Goal: Task Accomplishment & Management: Manage account settings

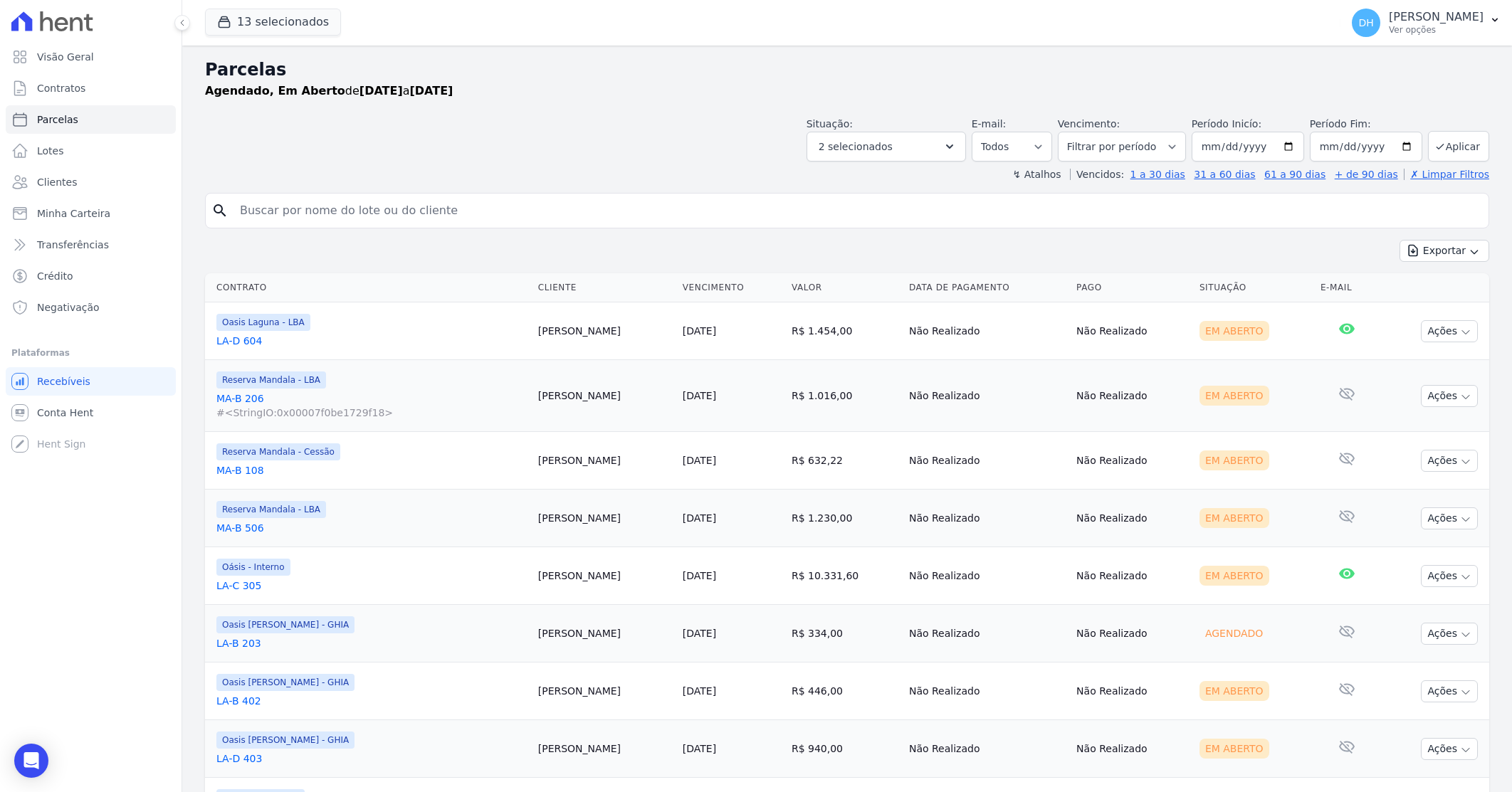
select select
type input "[PERSON_NAME]"
select select
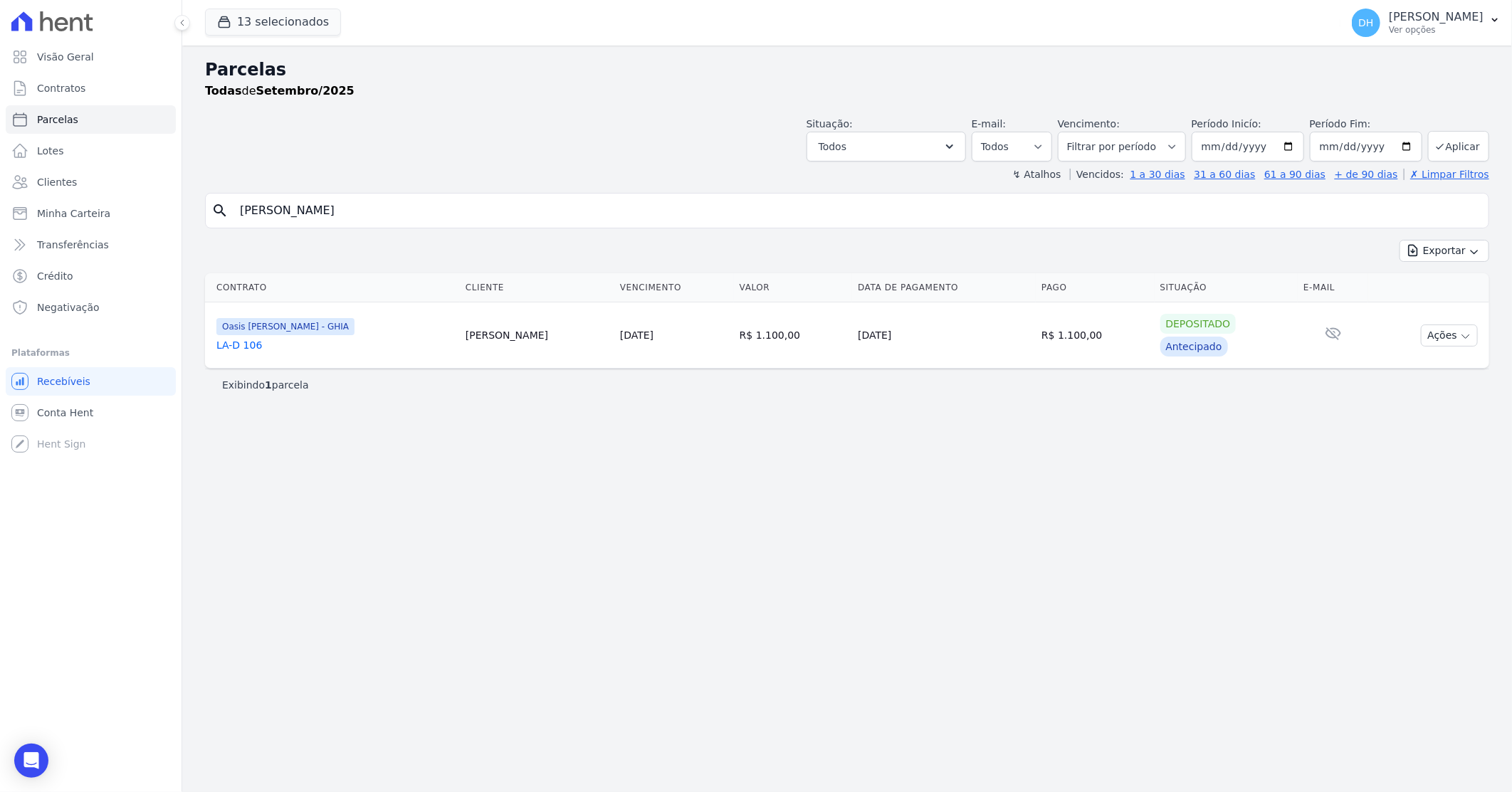
click at [249, 345] on link "LA-D 106" at bounding box center [335, 346] width 238 height 14
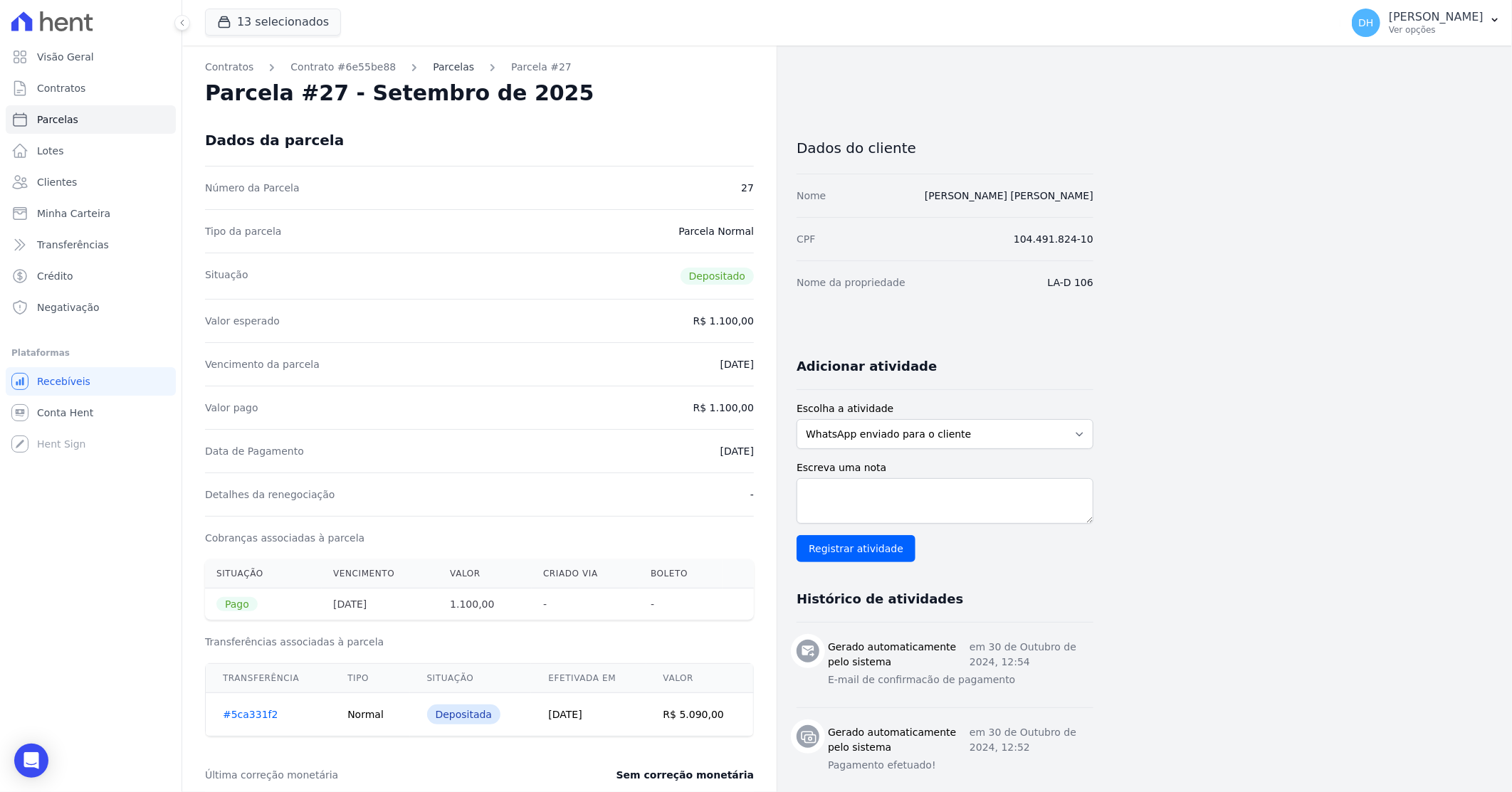
click at [446, 68] on link "Parcelas" at bounding box center [454, 67] width 42 height 15
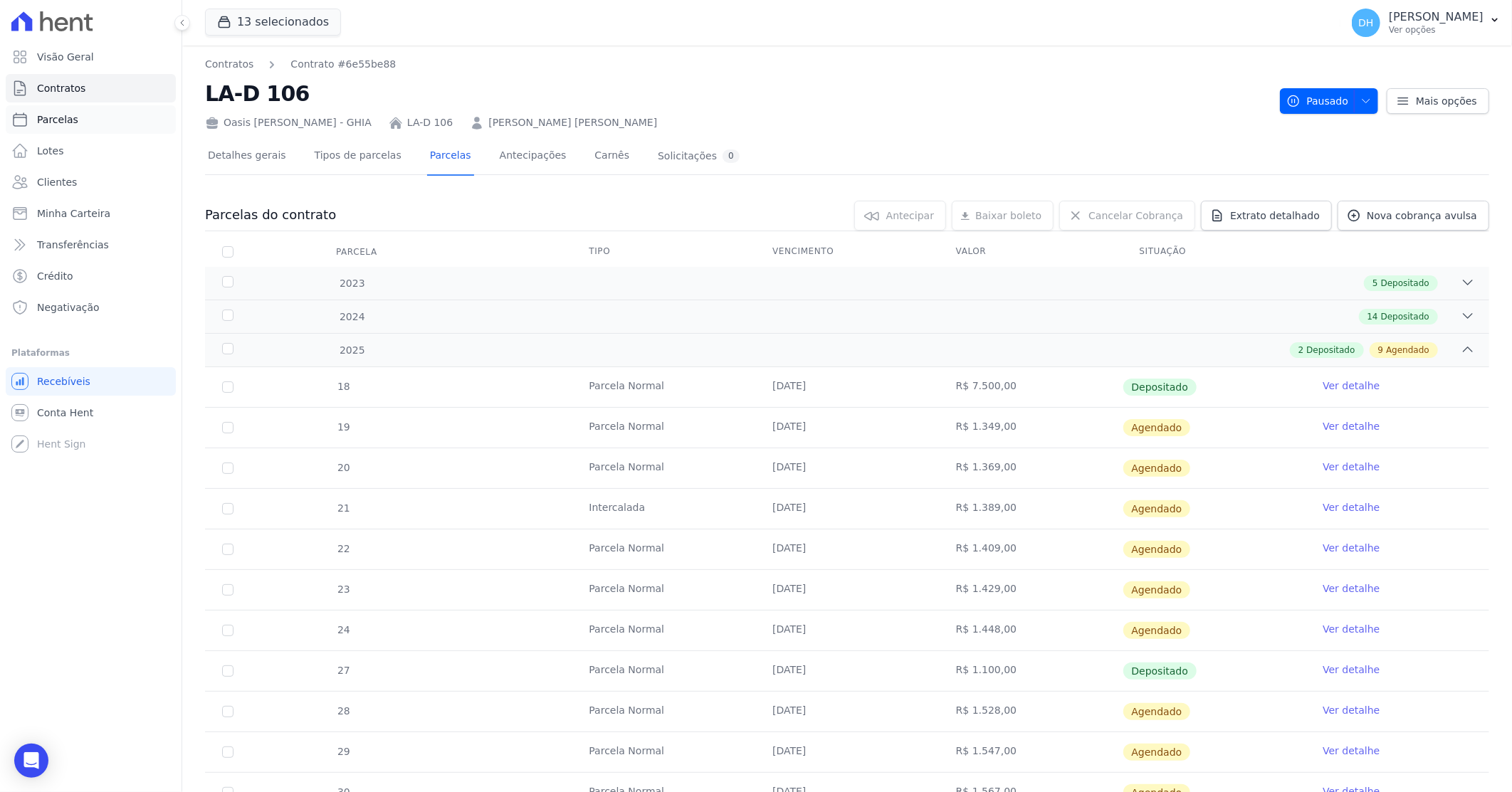
click at [88, 119] on link "Parcelas" at bounding box center [90, 120] width 170 height 29
select select
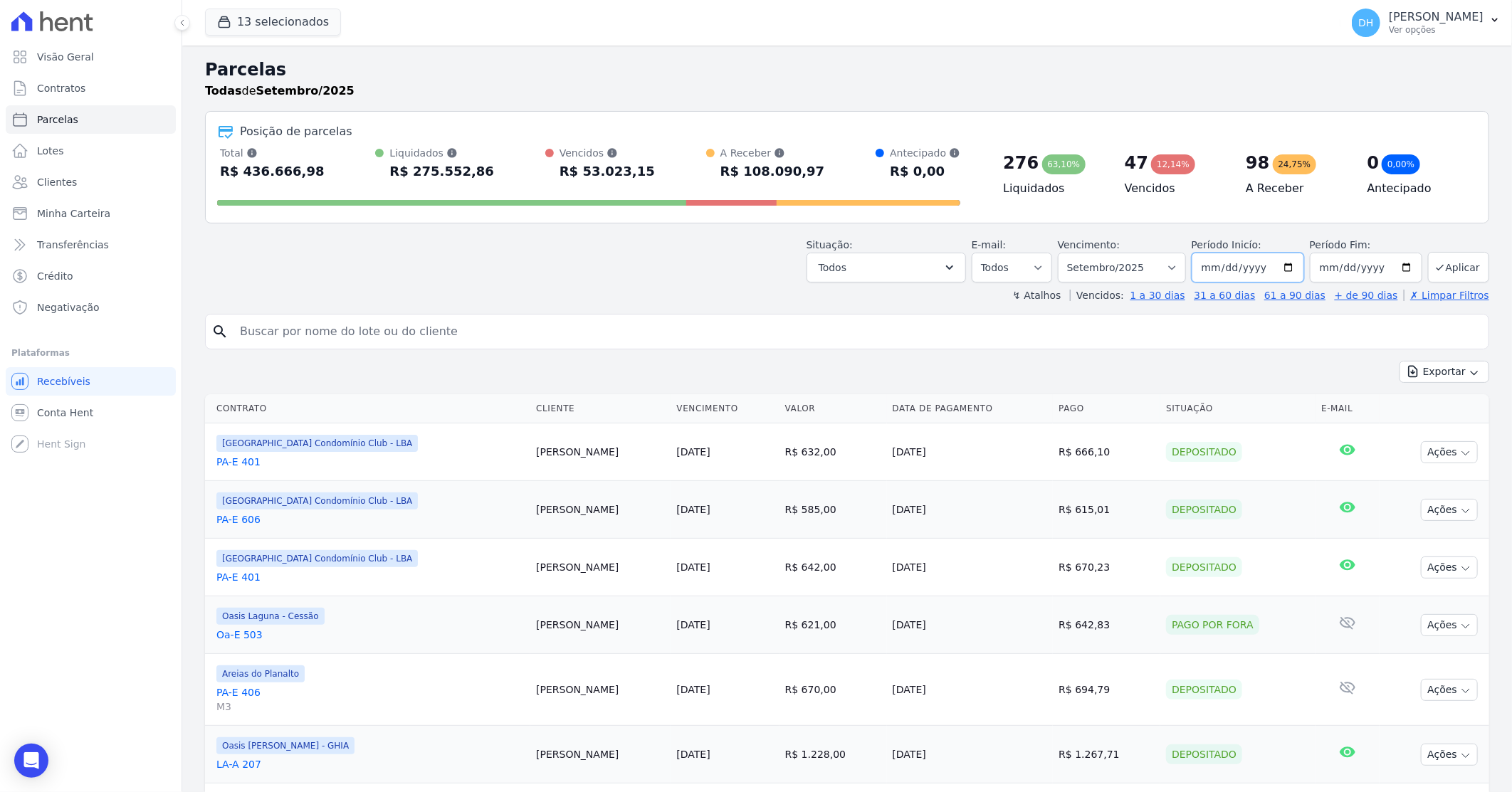
click at [1286, 263] on input "[DATE]" at bounding box center [1248, 267] width 113 height 30
type input "[DATE]"
click at [1398, 266] on input "[DATE]" at bounding box center [1366, 267] width 113 height 30
type input "[DATE]"
click at [1451, 267] on button "Aplicar" at bounding box center [1459, 267] width 62 height 30
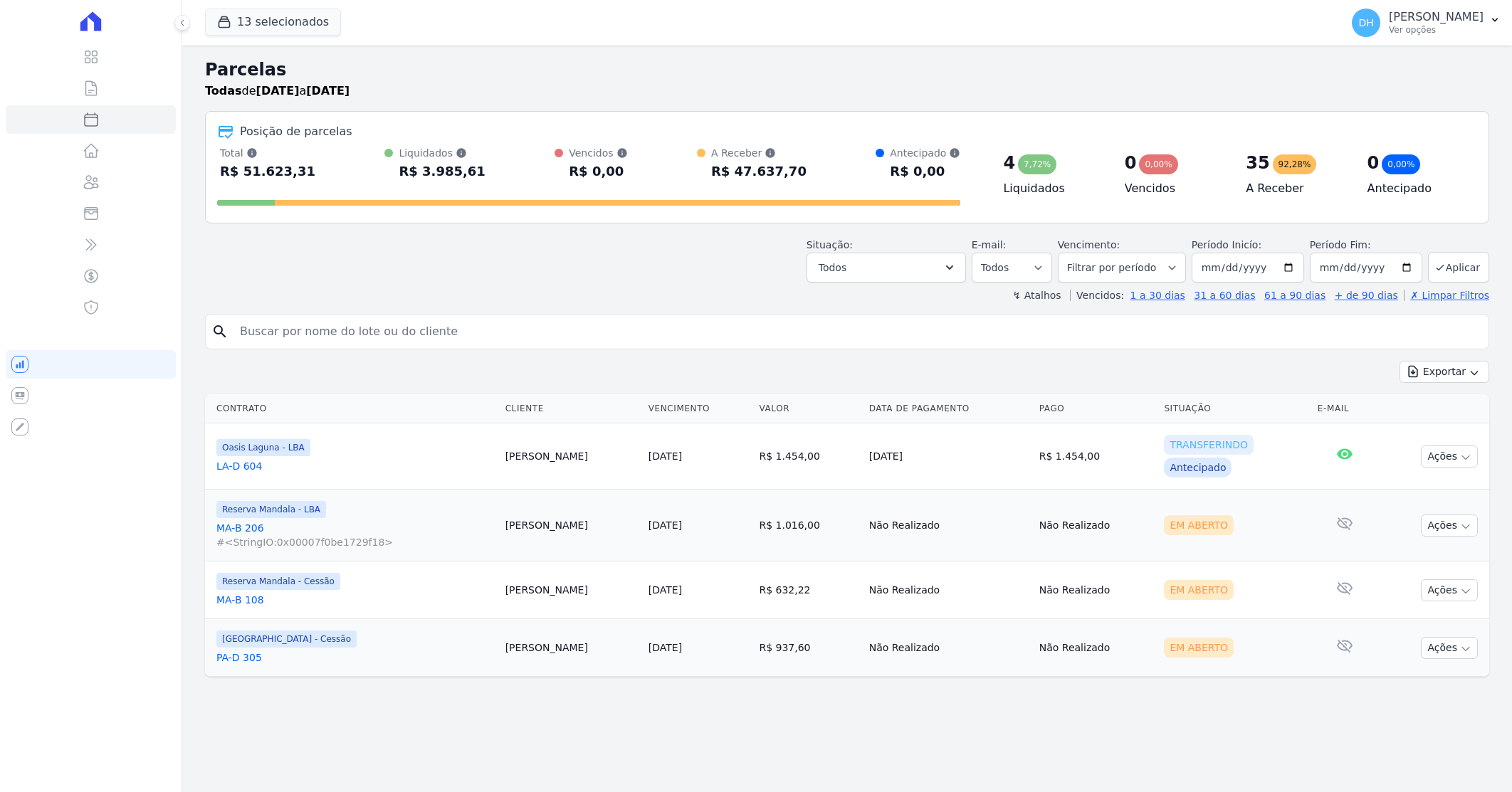
select select
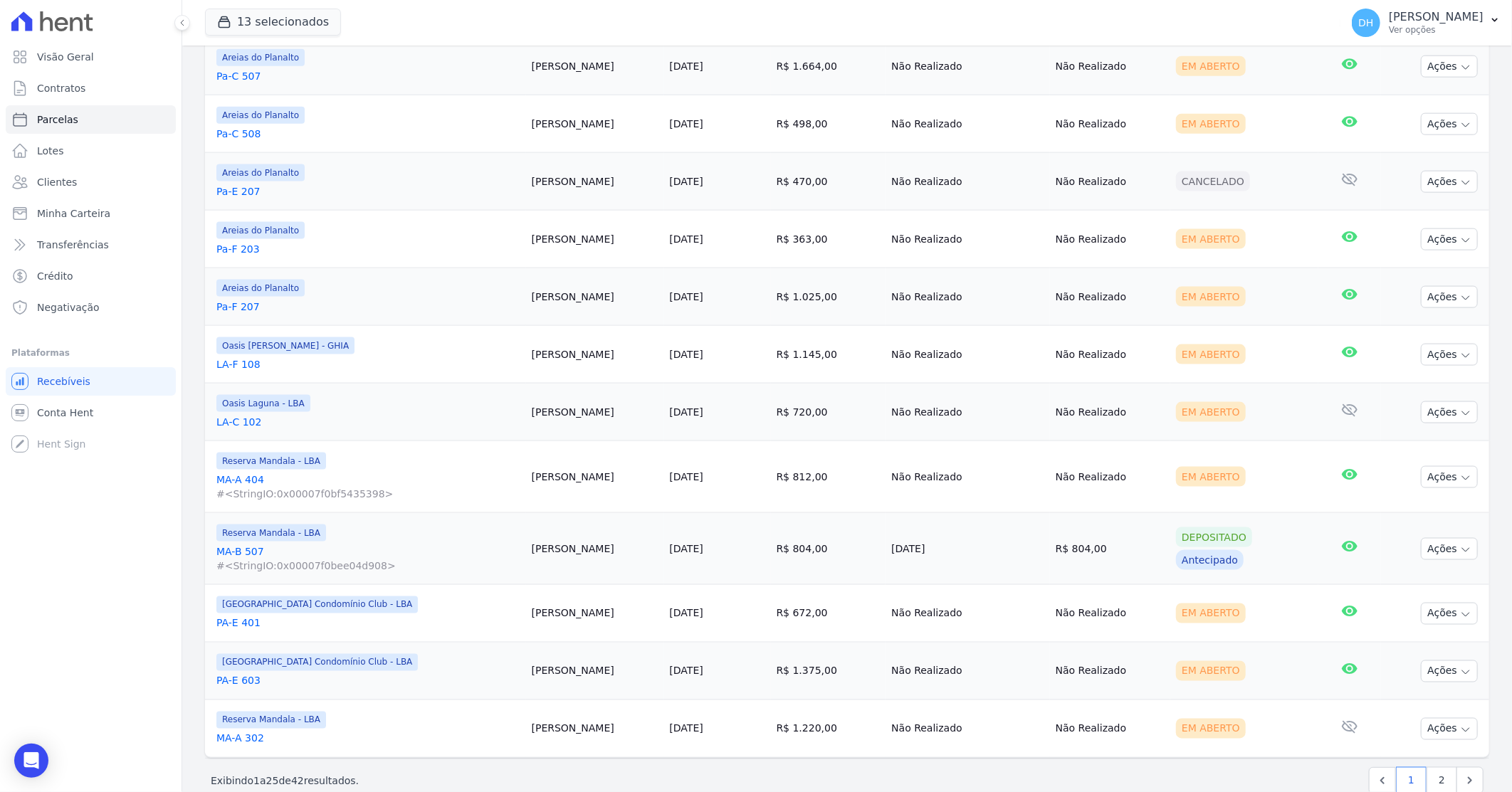
scroll to position [1187, 0]
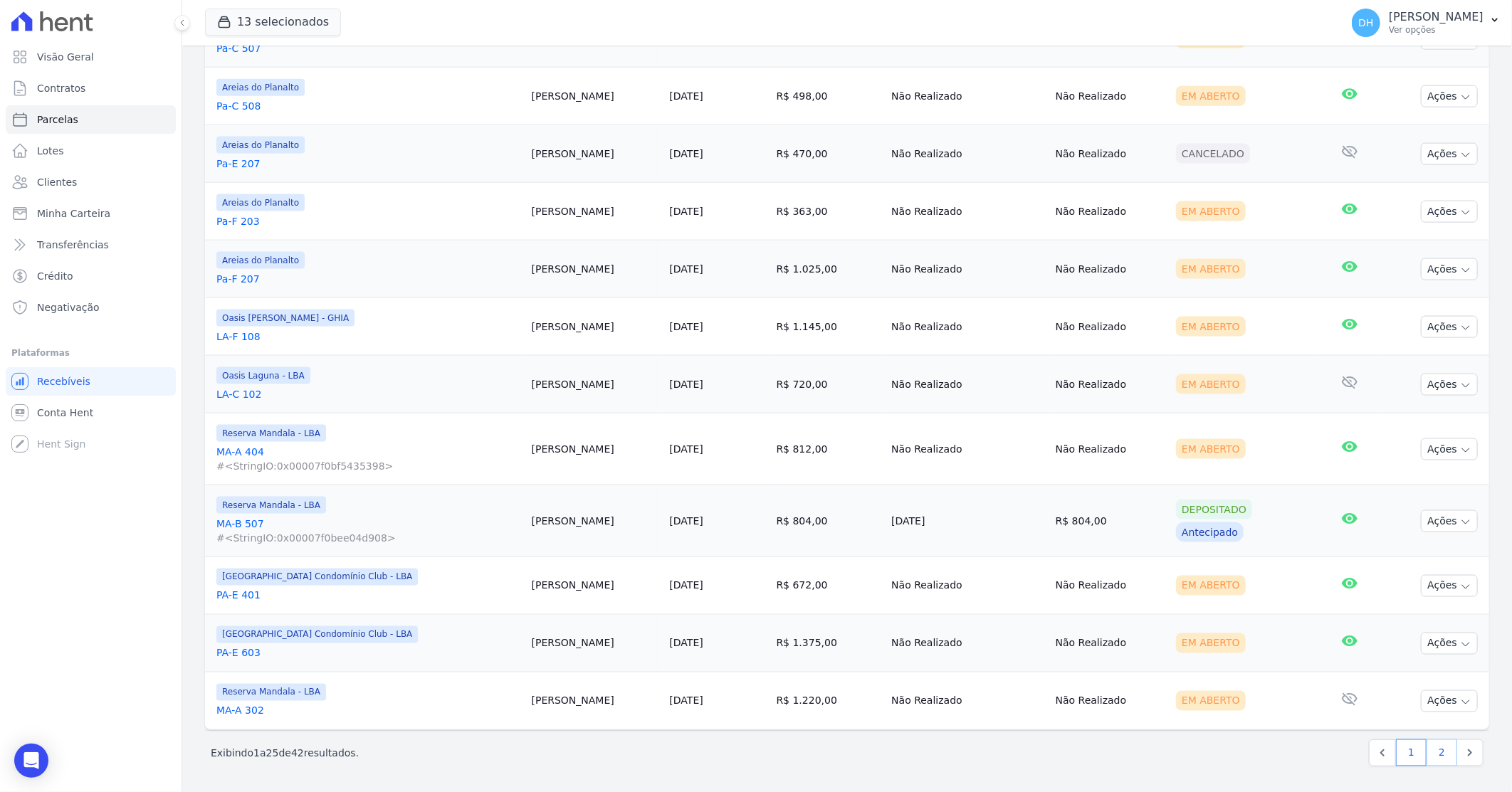
click at [1437, 757] on link "2" at bounding box center [1442, 753] width 30 height 27
select select
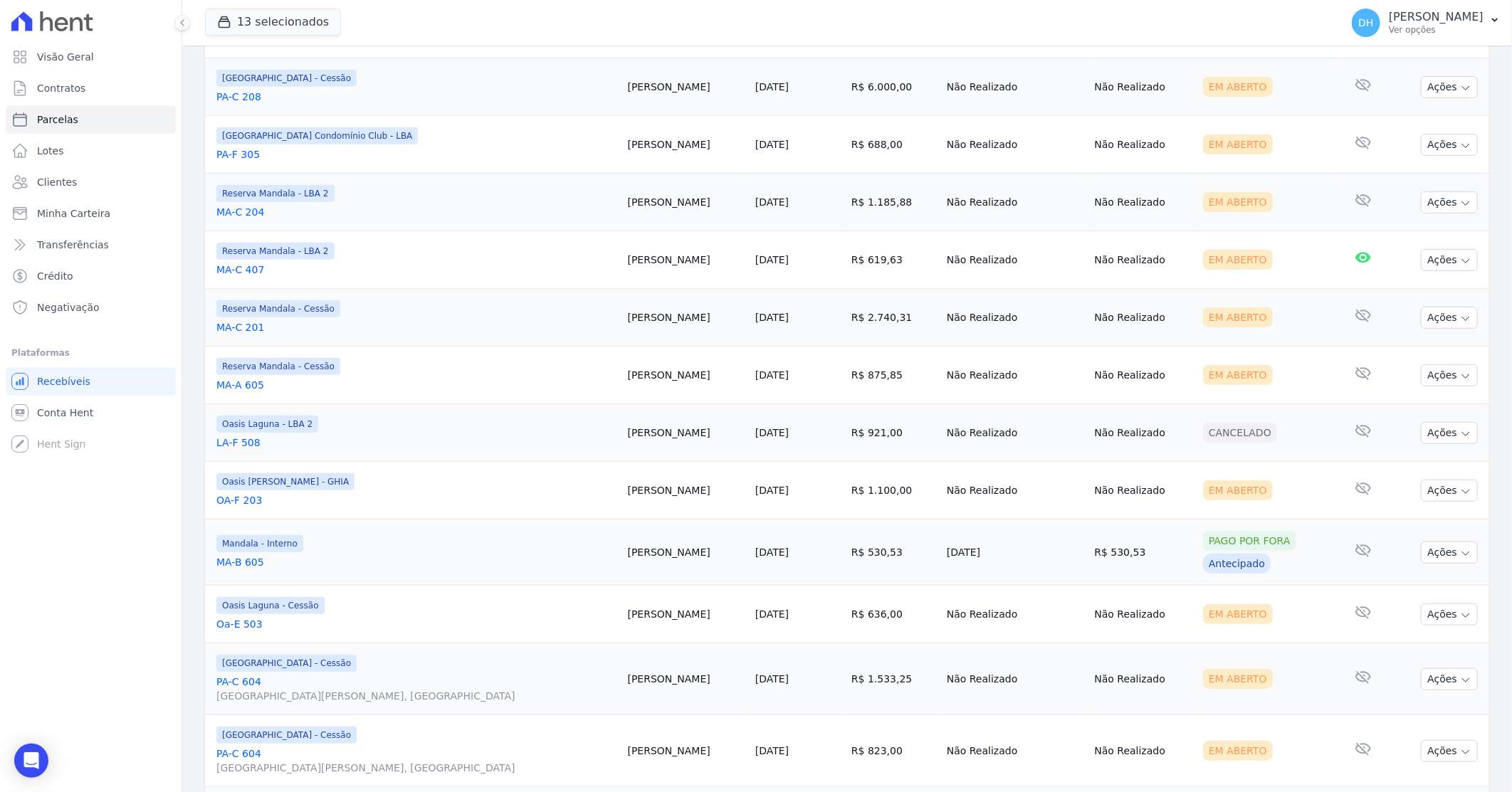
scroll to position [553, 0]
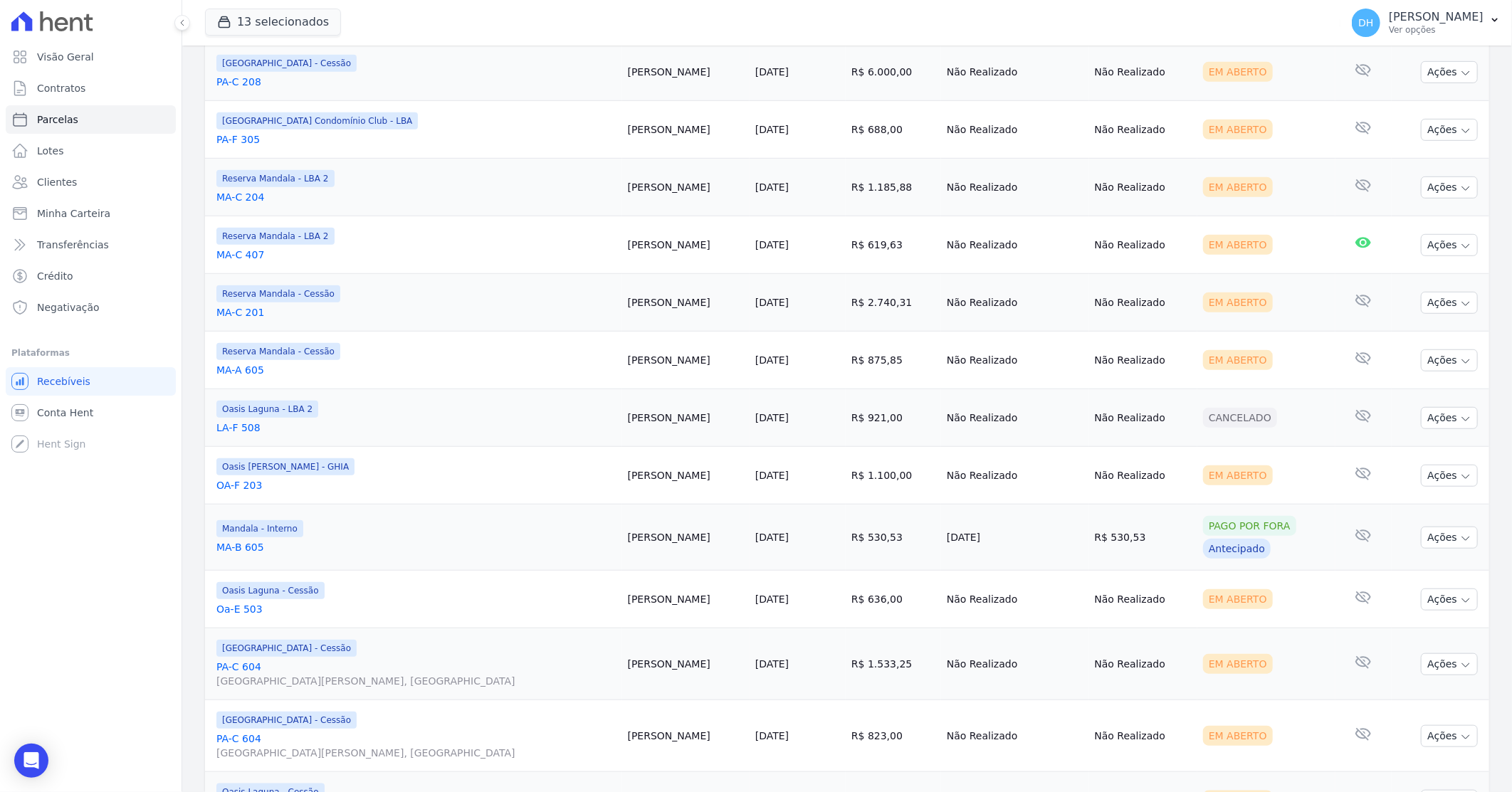
click at [229, 613] on link "Oa-E 503" at bounding box center [416, 610] width 400 height 14
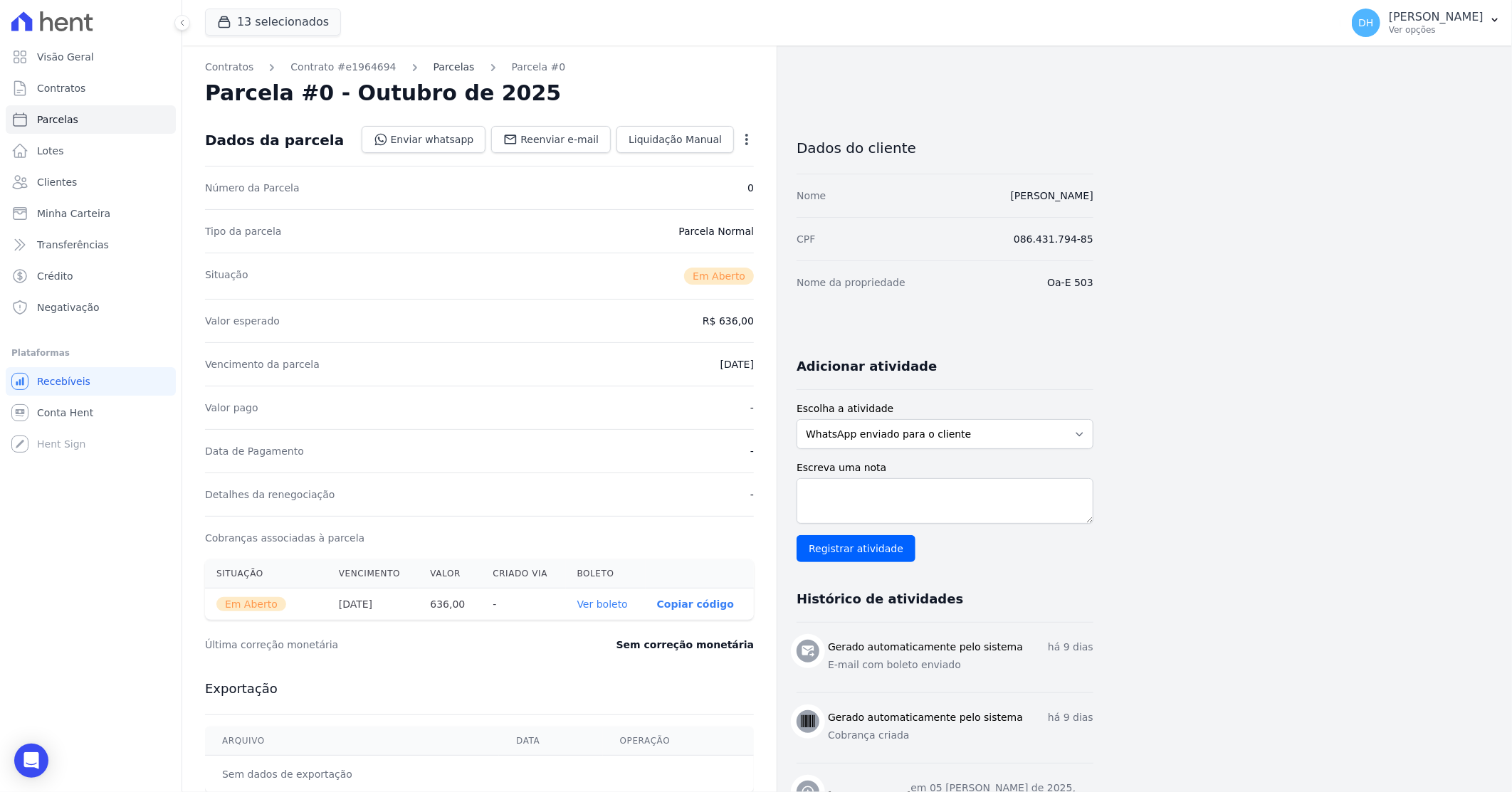
click at [445, 69] on link "Parcelas" at bounding box center [455, 67] width 42 height 15
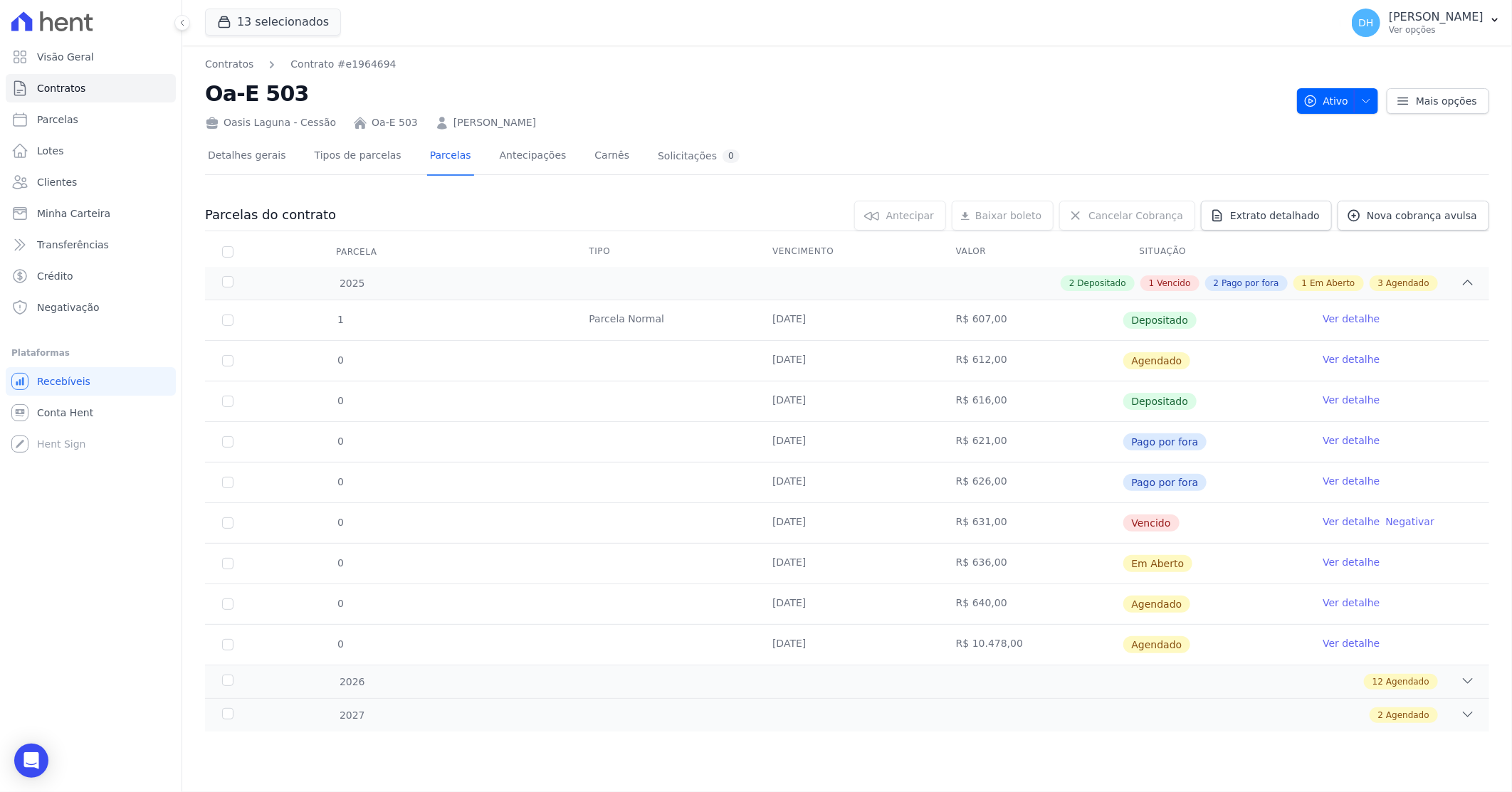
click at [496, 119] on link "ISABELY DA SILVA AZEVEDO" at bounding box center [495, 122] width 82 height 15
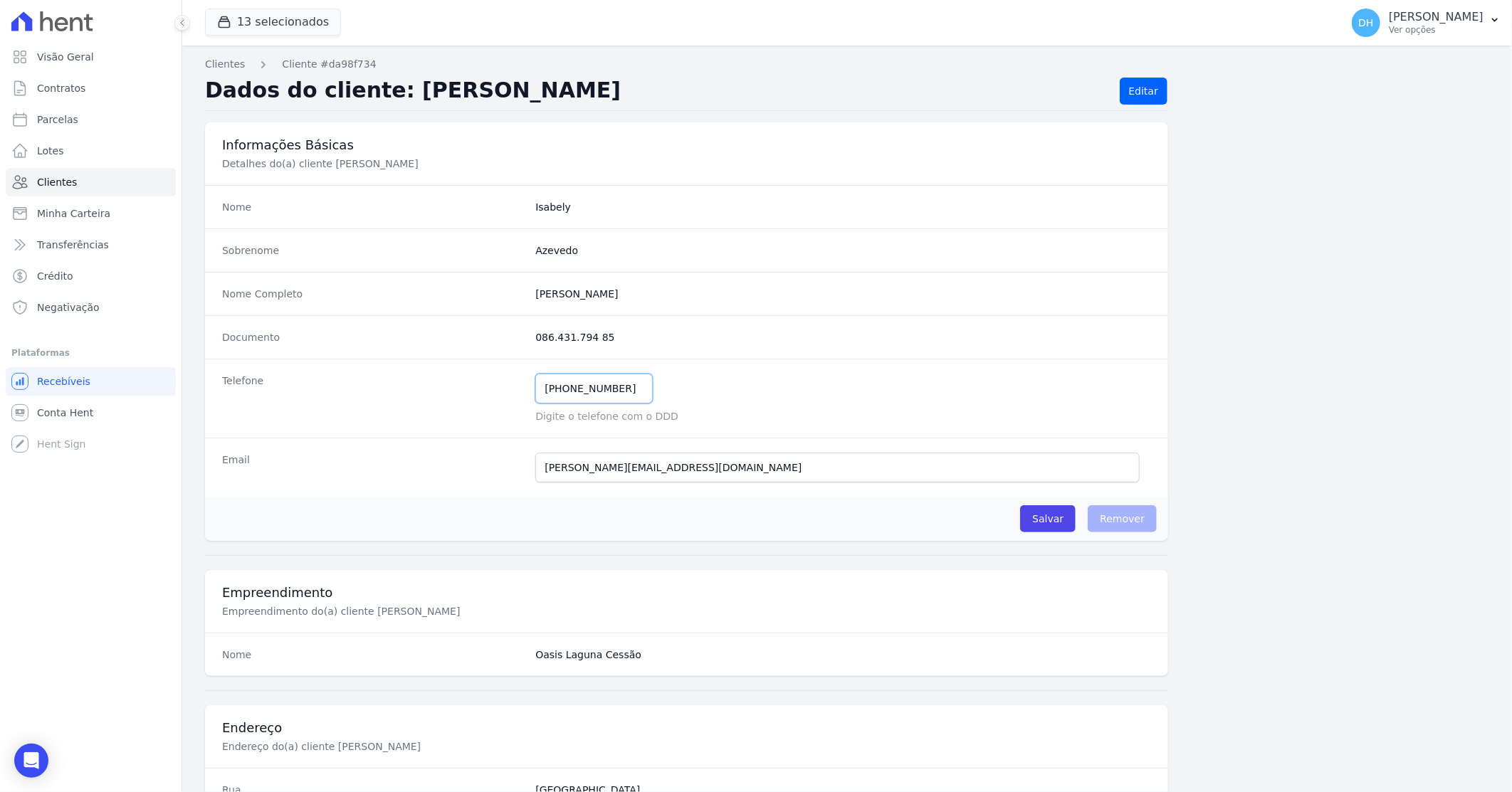
click at [620, 386] on input "(84) 98844-2651" at bounding box center [594, 388] width 118 height 30
type input "(84) 999798404"
click at [804, 372] on div "Telefone (84) 999798404 Mensagem de SMS ainda não enviada.. Mensagem de Whatsap…" at bounding box center [687, 398] width 964 height 79
click at [1041, 526] on input "Salvar" at bounding box center [1048, 519] width 55 height 27
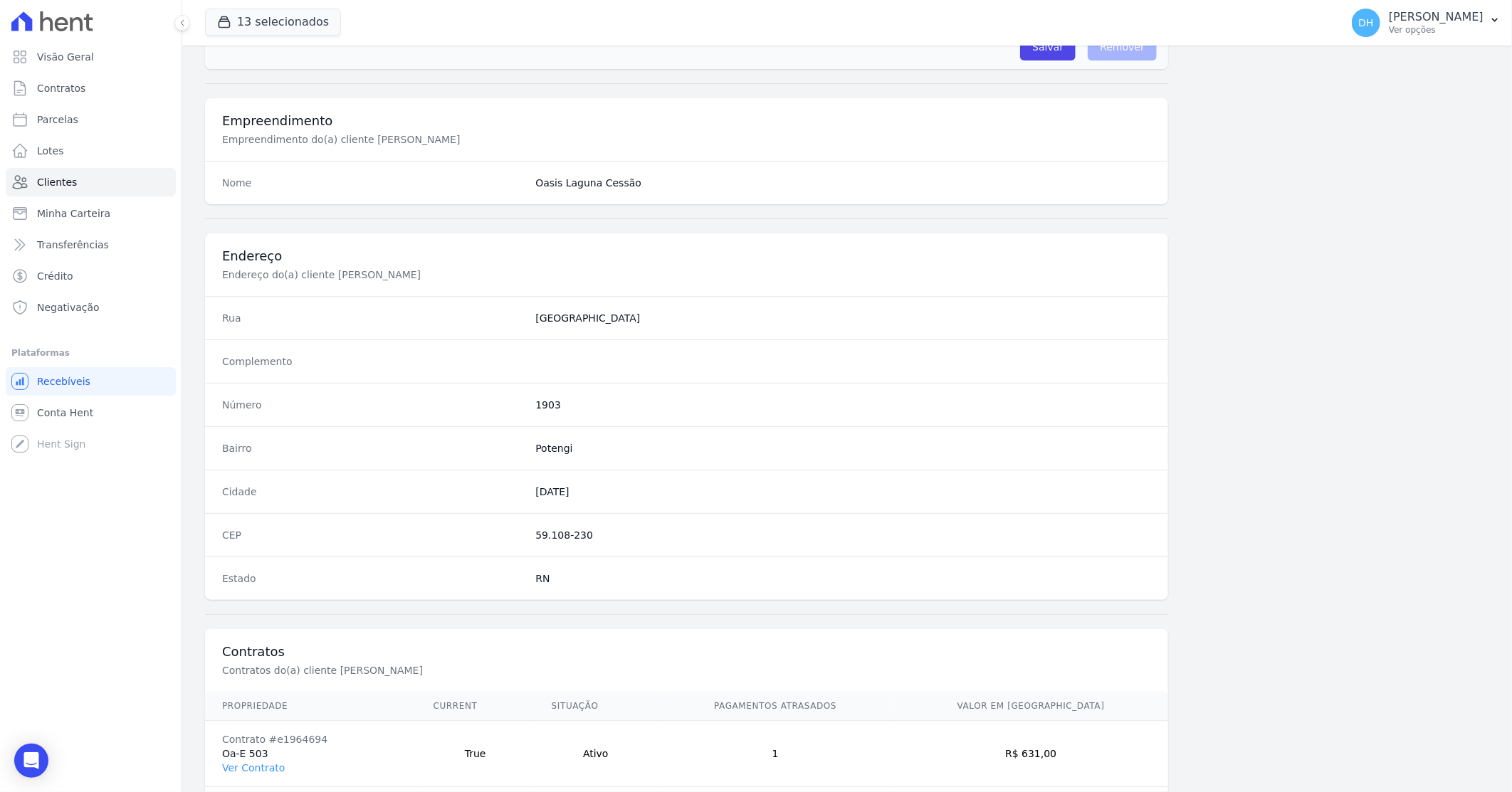
scroll to position [542, 0]
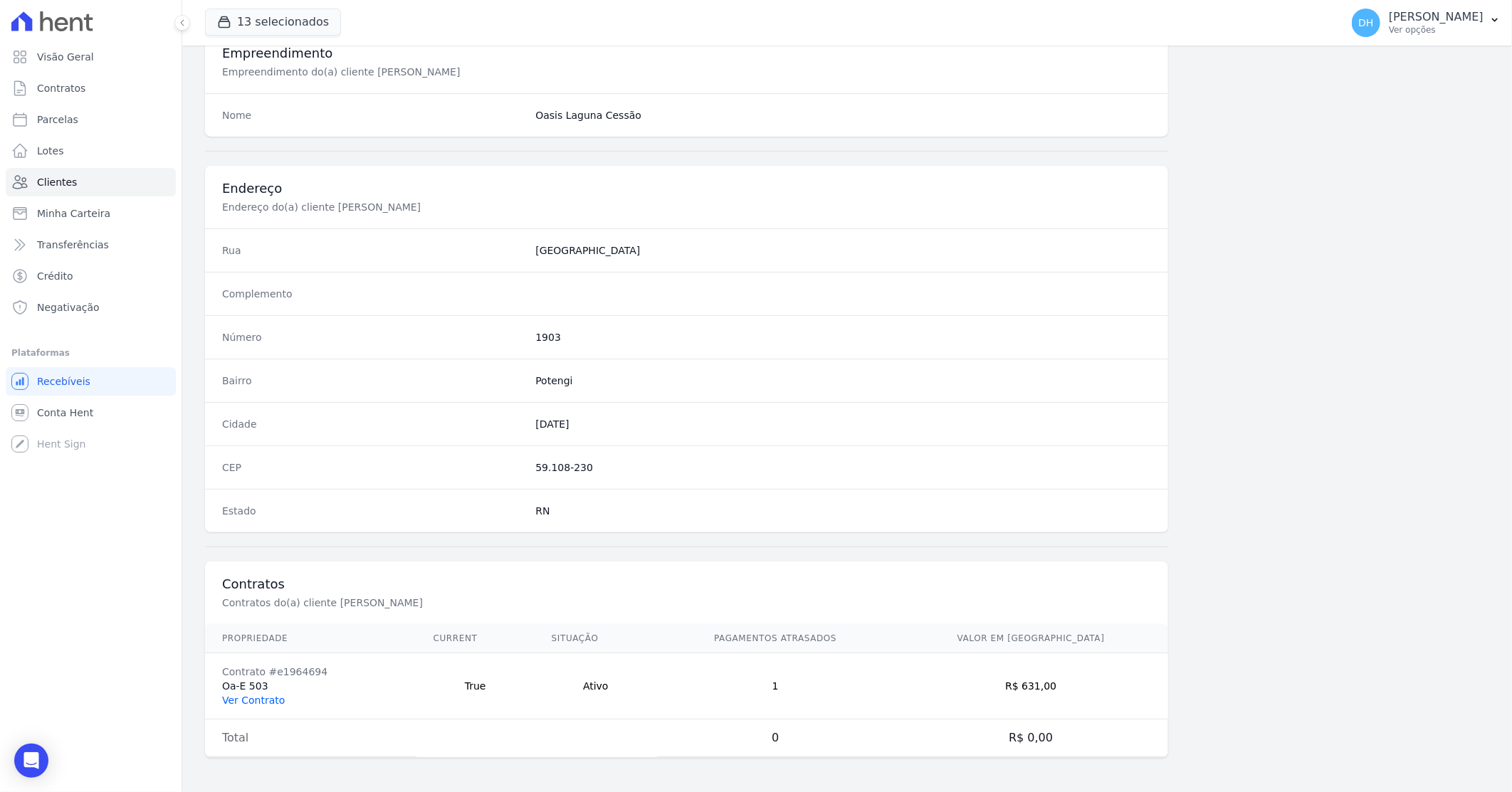
click at [265, 701] on link "Ver Contrato" at bounding box center [254, 700] width 62 height 11
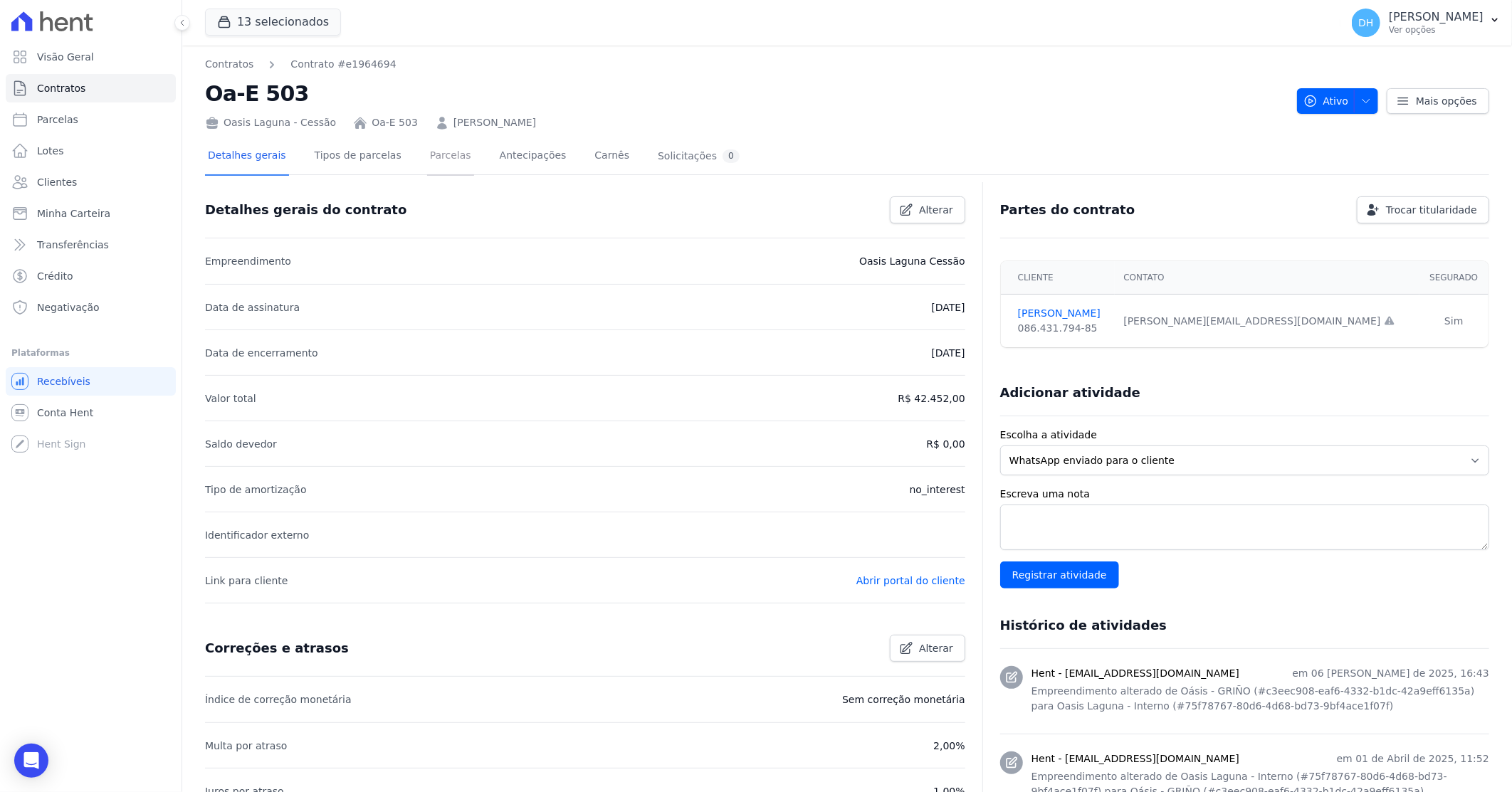
click at [435, 154] on link "Parcelas" at bounding box center [451, 157] width 47 height 38
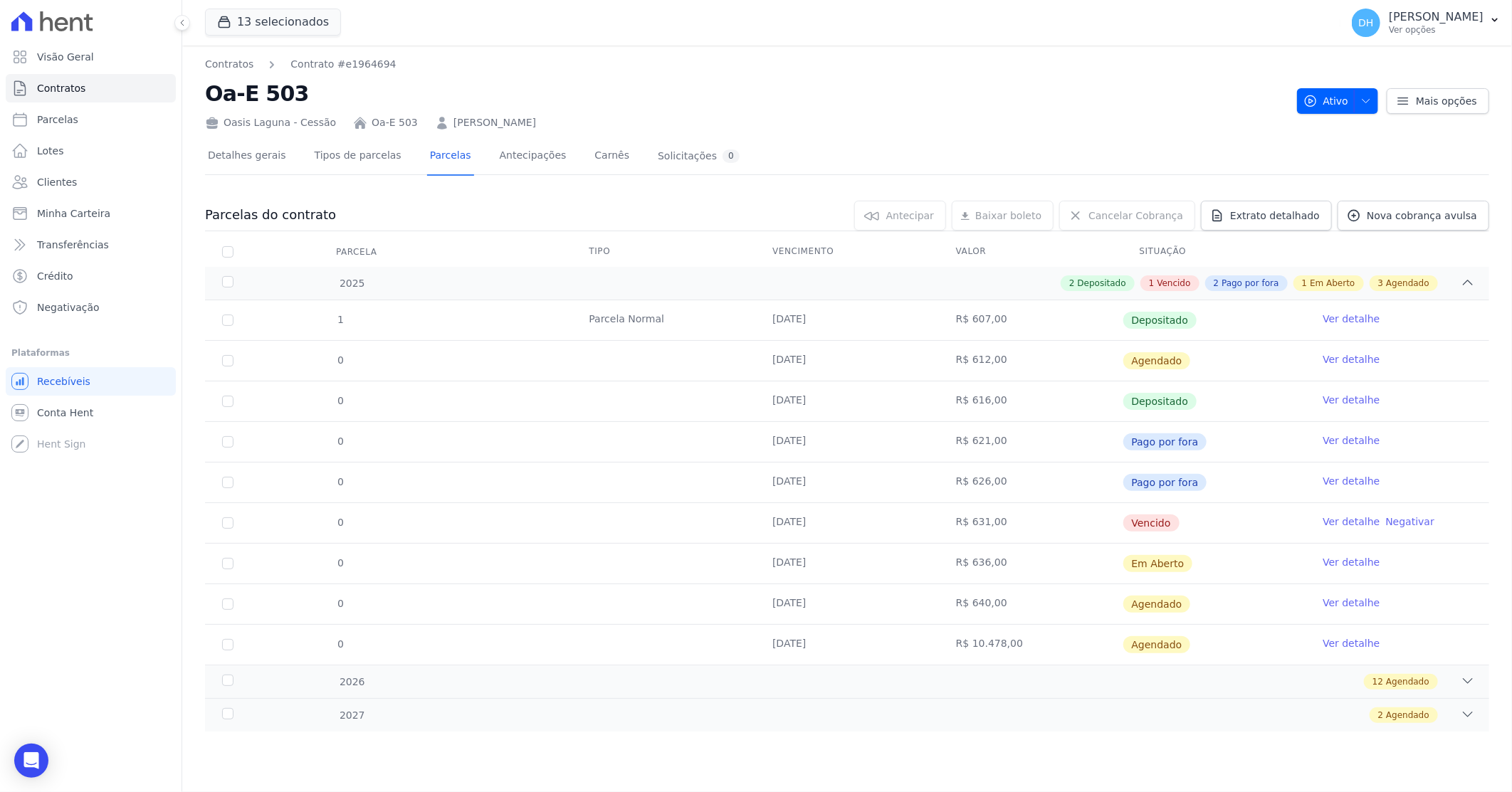
click at [1350, 566] on link "Ver detalhe" at bounding box center [1351, 562] width 57 height 14
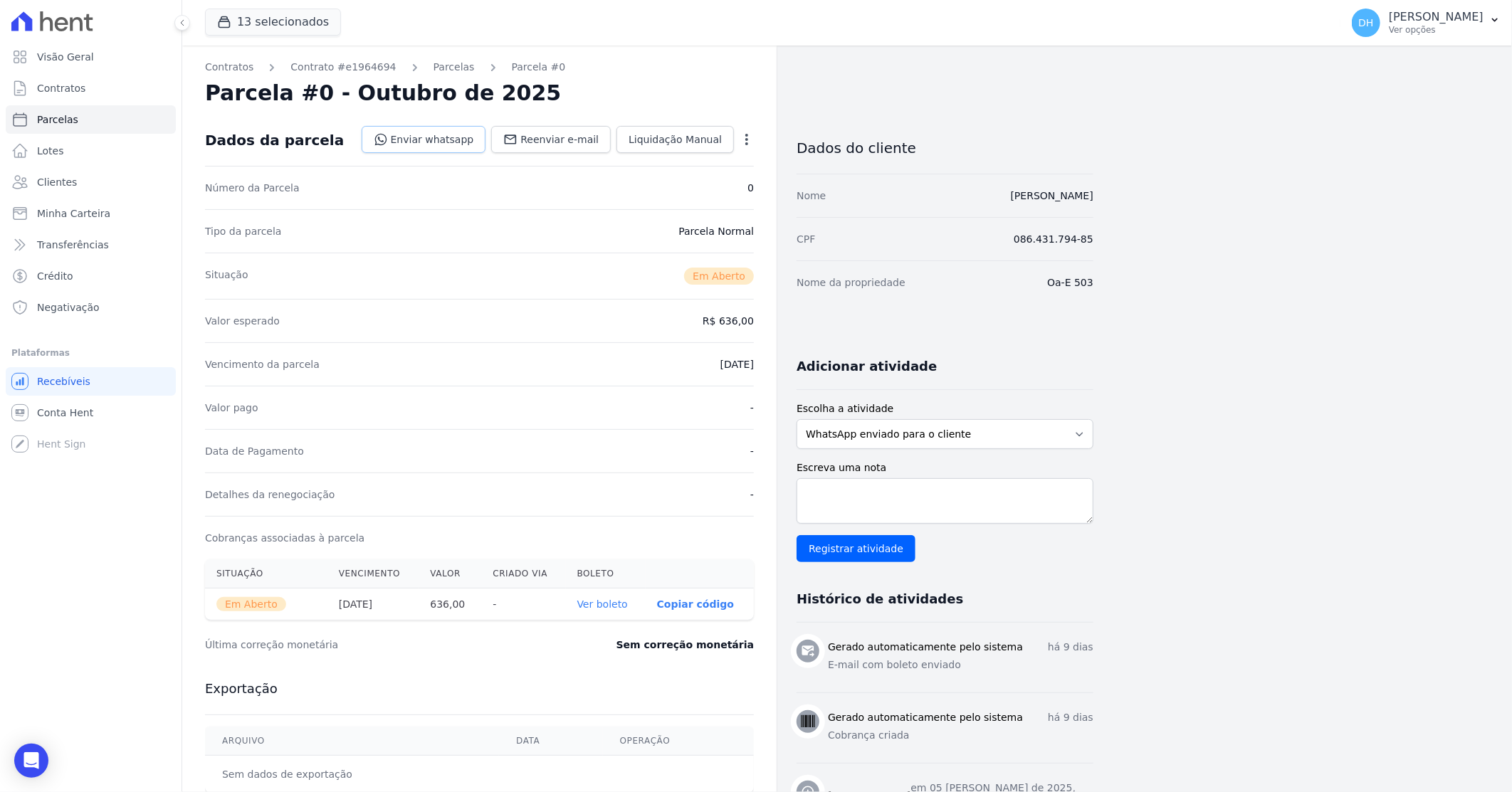
click at [454, 138] on link "Enviar whatsapp" at bounding box center [424, 139] width 125 height 27
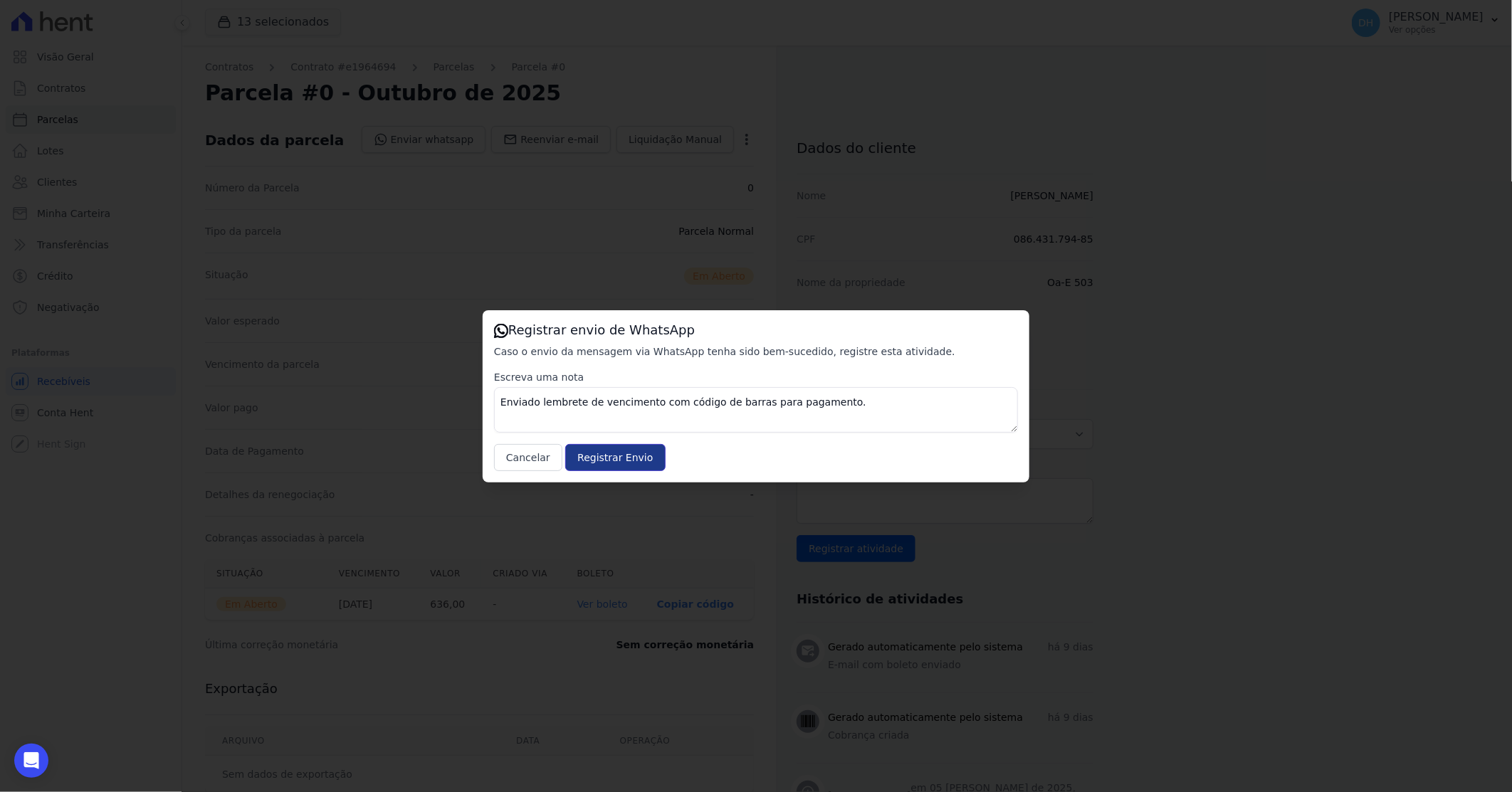
click at [588, 461] on input "Registrar Envio" at bounding box center [615, 458] width 100 height 27
